Goal: Task Accomplishment & Management: Manage account settings

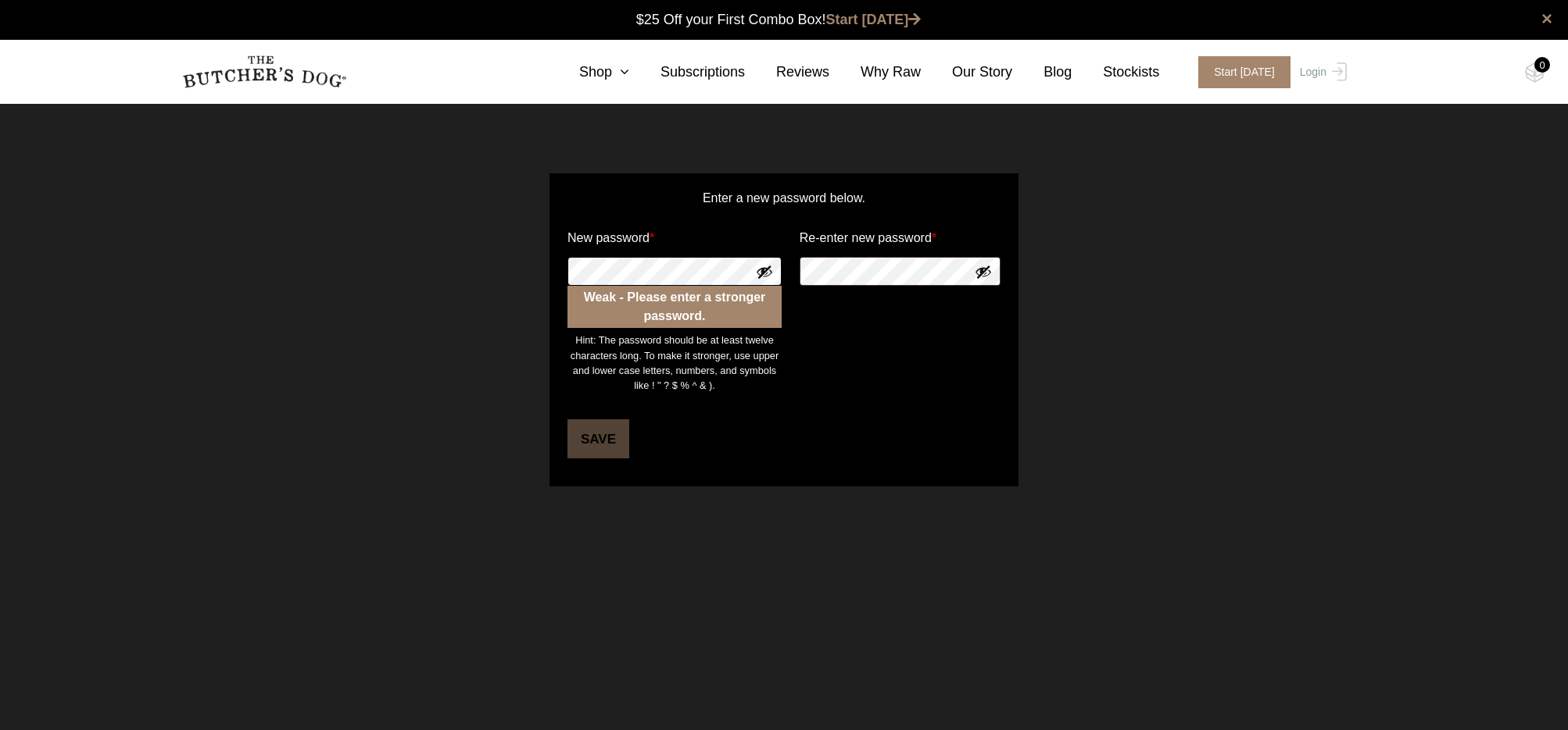
click at [479, 264] on div "Enter a new password below. New password * Weak - Please enter a stronger passw…" at bounding box center [784, 330] width 1568 height 391
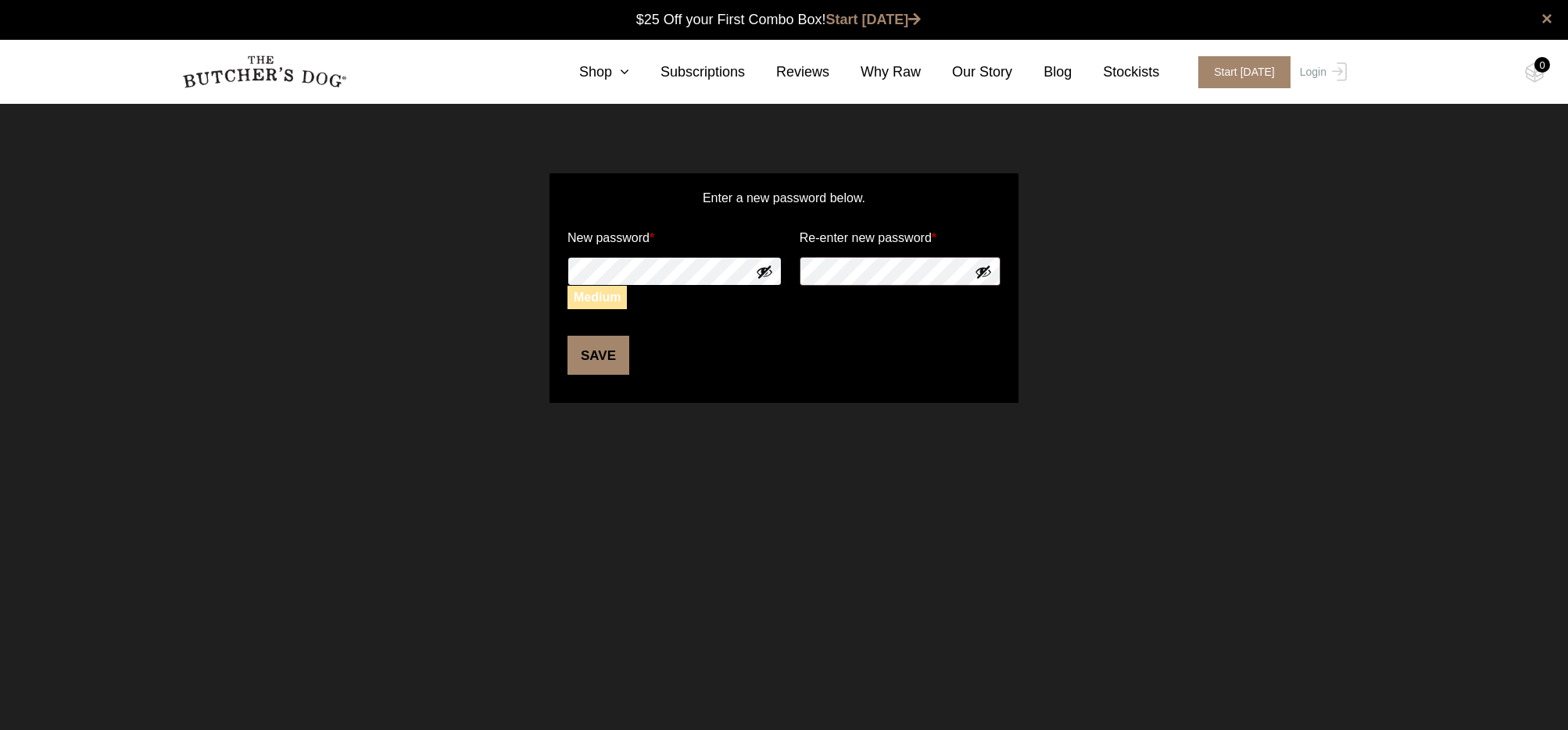
click at [495, 266] on div "Enter a new password below. New password * Medium Re-enter new password * Save" at bounding box center [784, 287] width 1568 height 308
click at [600, 351] on button "Save" at bounding box center [598, 355] width 62 height 39
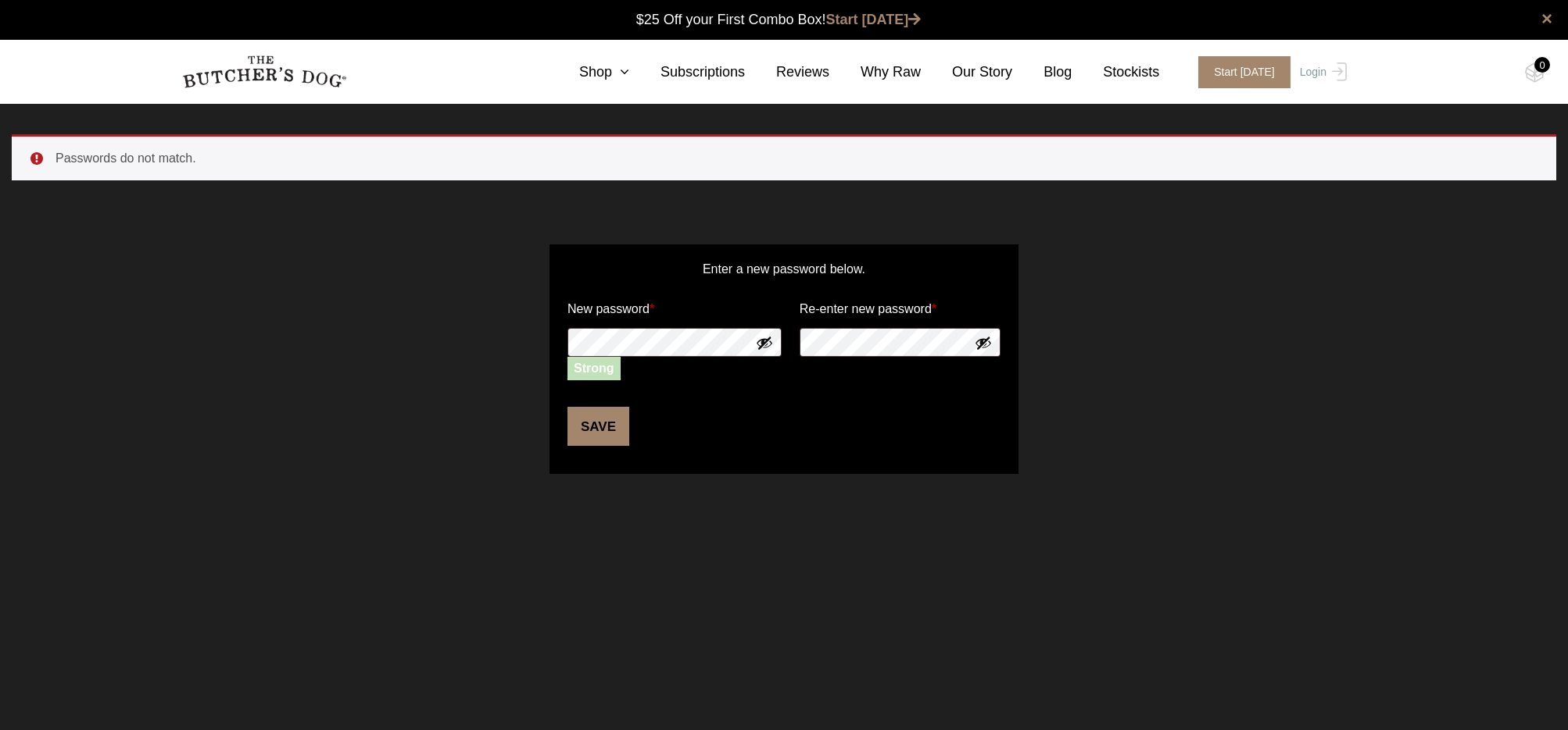
click at [600, 421] on button "Save" at bounding box center [598, 426] width 62 height 39
